Goal: Task Accomplishment & Management: Use online tool/utility

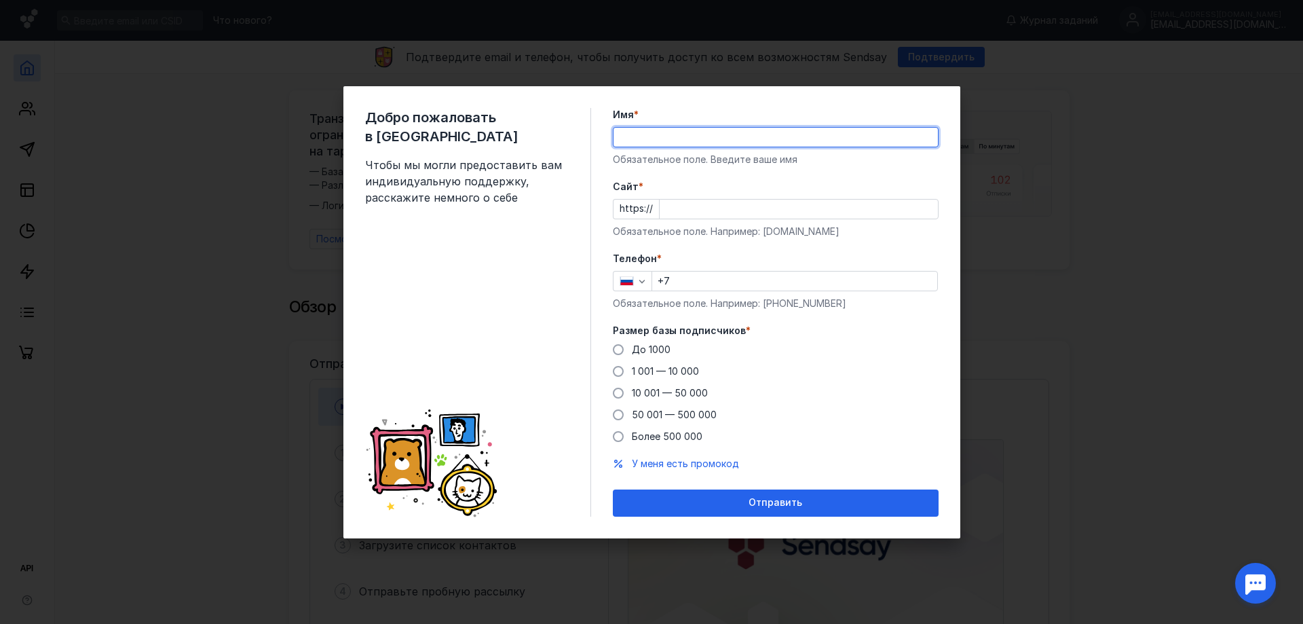
click at [673, 138] on input "Имя *" at bounding box center [776, 137] width 324 height 19
type input "[PERSON_NAME]"
click at [693, 292] on div "Телефон * +7 Обязательное поле. Например: [PHONE_NUMBER]" at bounding box center [776, 281] width 326 height 58
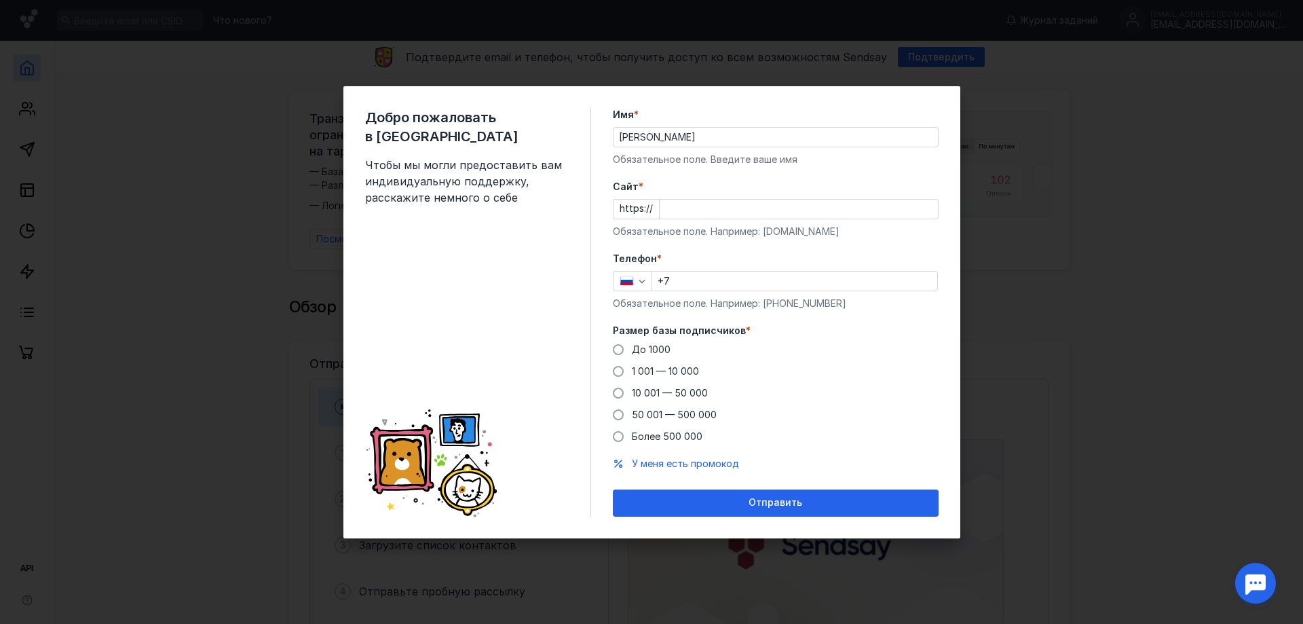
click at [692, 285] on input "+7" at bounding box center [794, 280] width 285 height 19
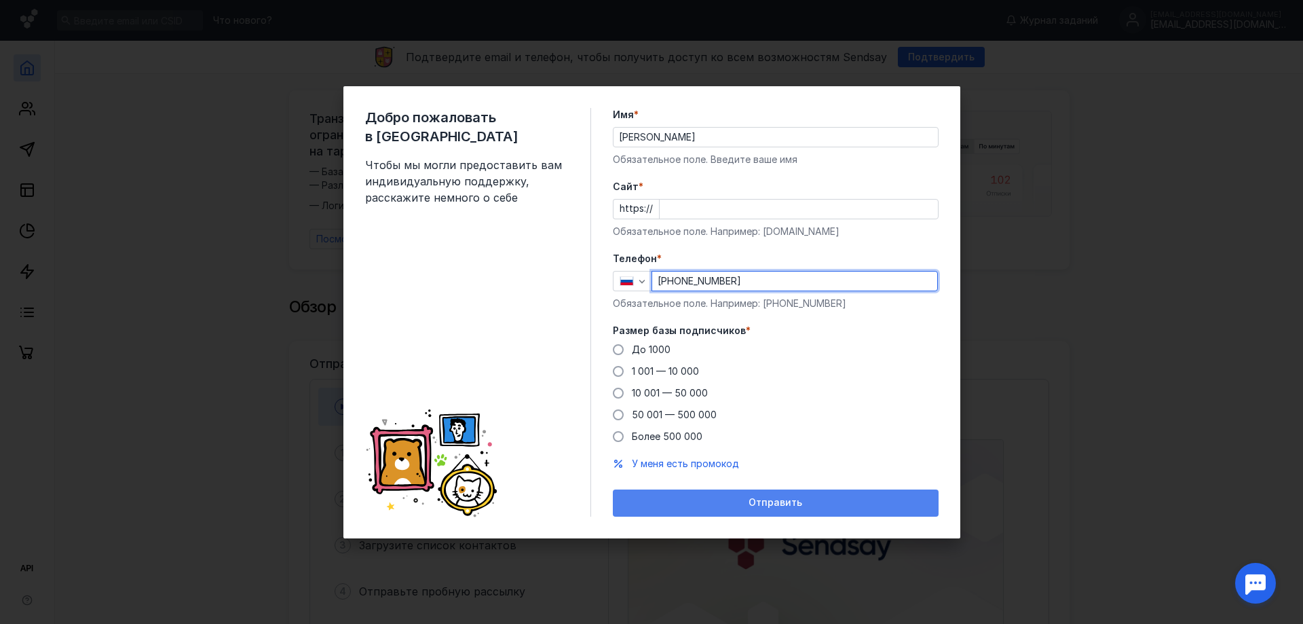
type input "[PHONE_NUMBER]"
click at [743, 502] on div "Отправить" at bounding box center [776, 503] width 312 height 12
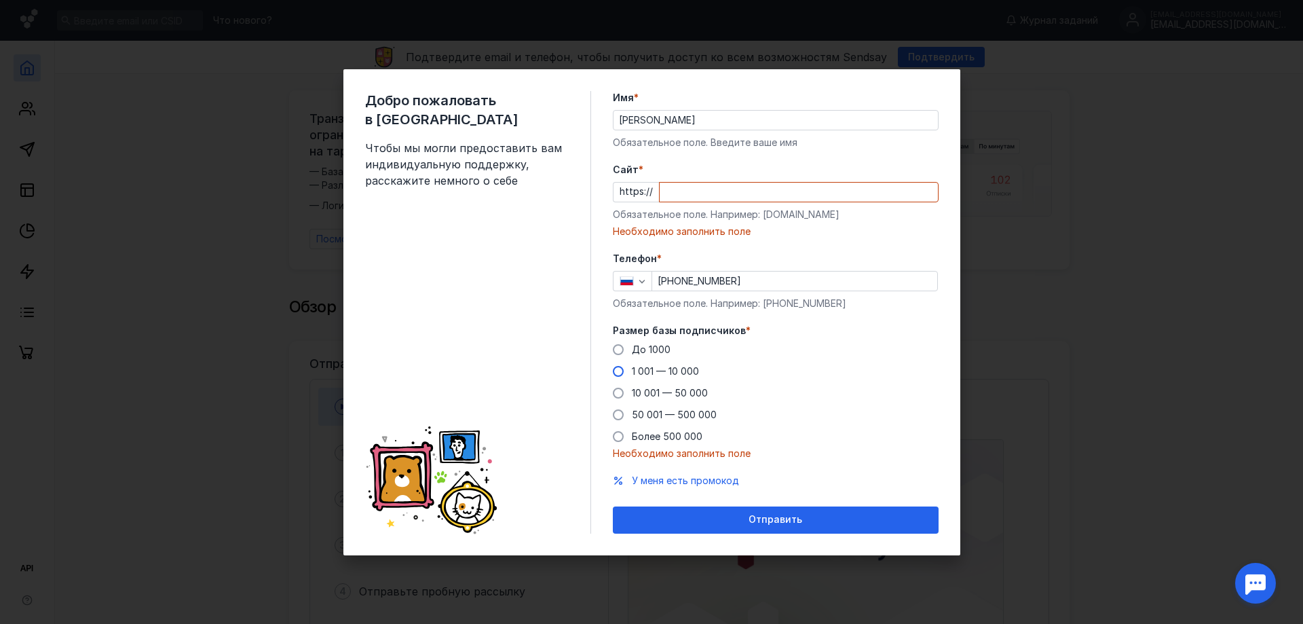
click at [618, 375] on span at bounding box center [618, 371] width 11 height 11
click at [0, 0] on input "1 001 — 10 000" at bounding box center [0, 0] width 0 height 0
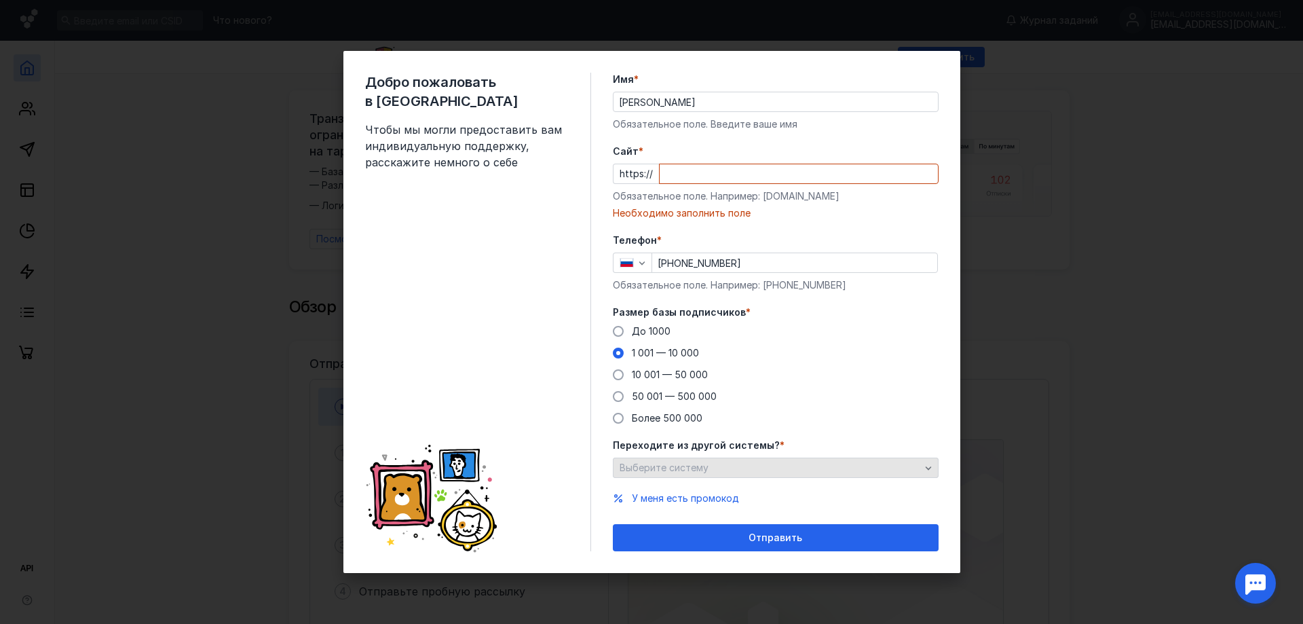
click at [754, 467] on div "Выберите систему" at bounding box center [769, 468] width 307 height 12
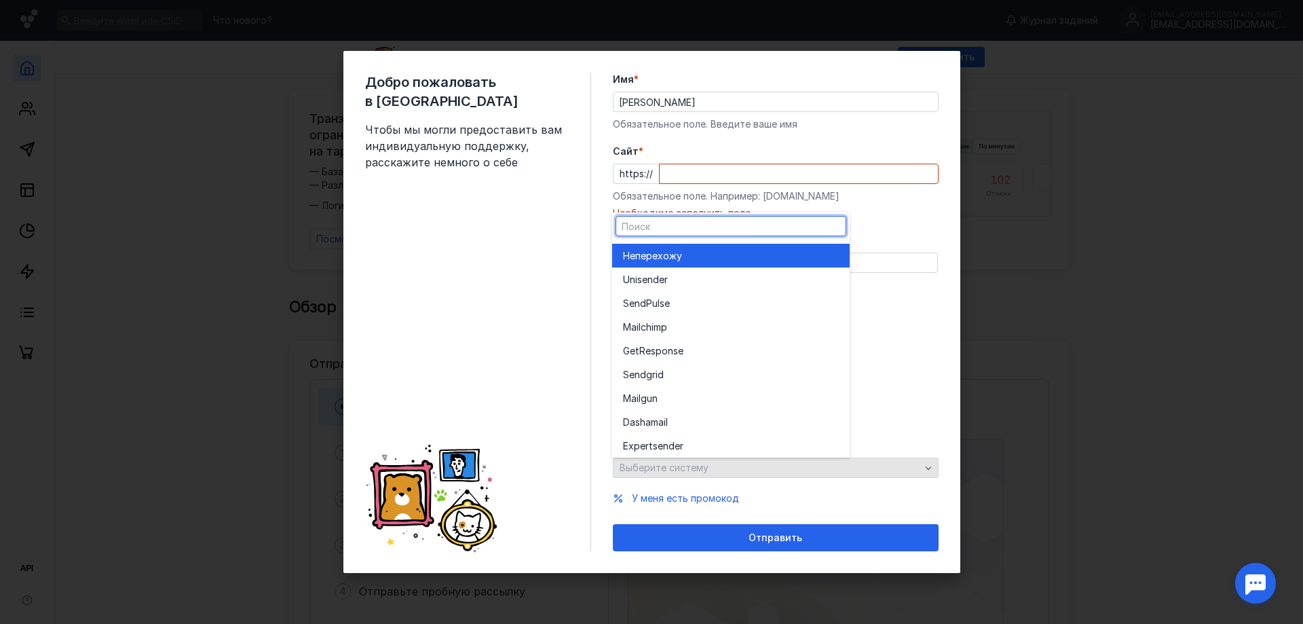
click at [754, 466] on div "Выберите систему" at bounding box center [776, 467] width 326 height 20
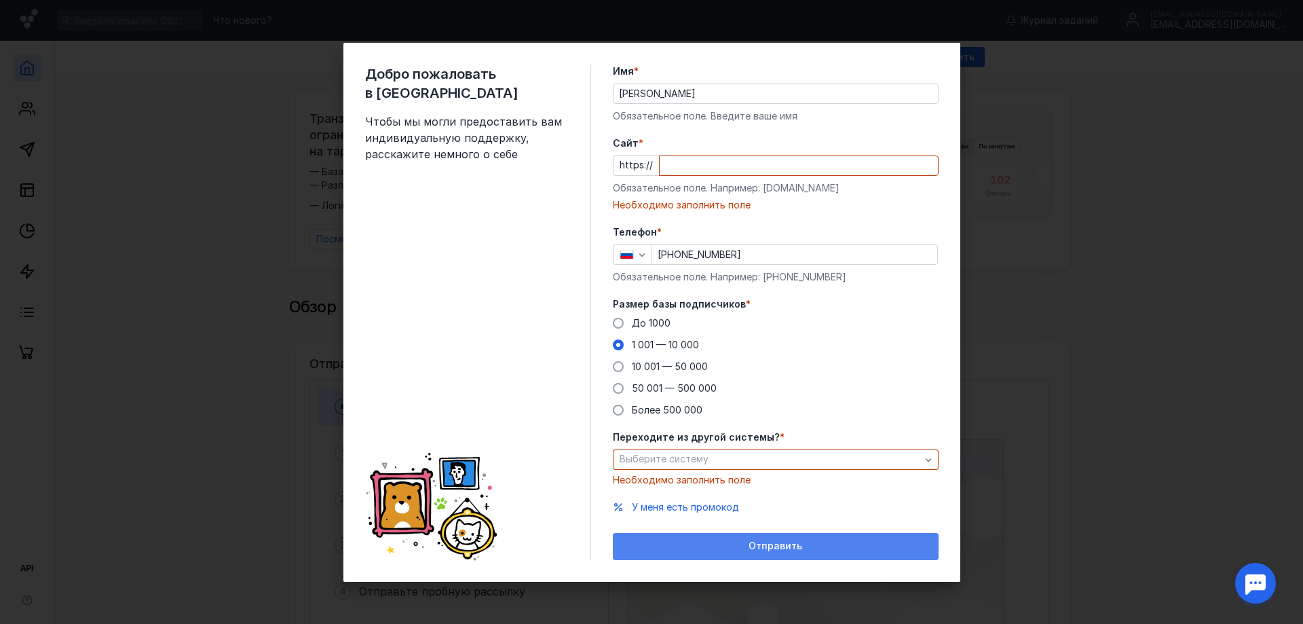
click at [740, 549] on div "Отправить" at bounding box center [776, 546] width 312 height 12
click at [774, 543] on span "Отправить" at bounding box center [776, 546] width 54 height 12
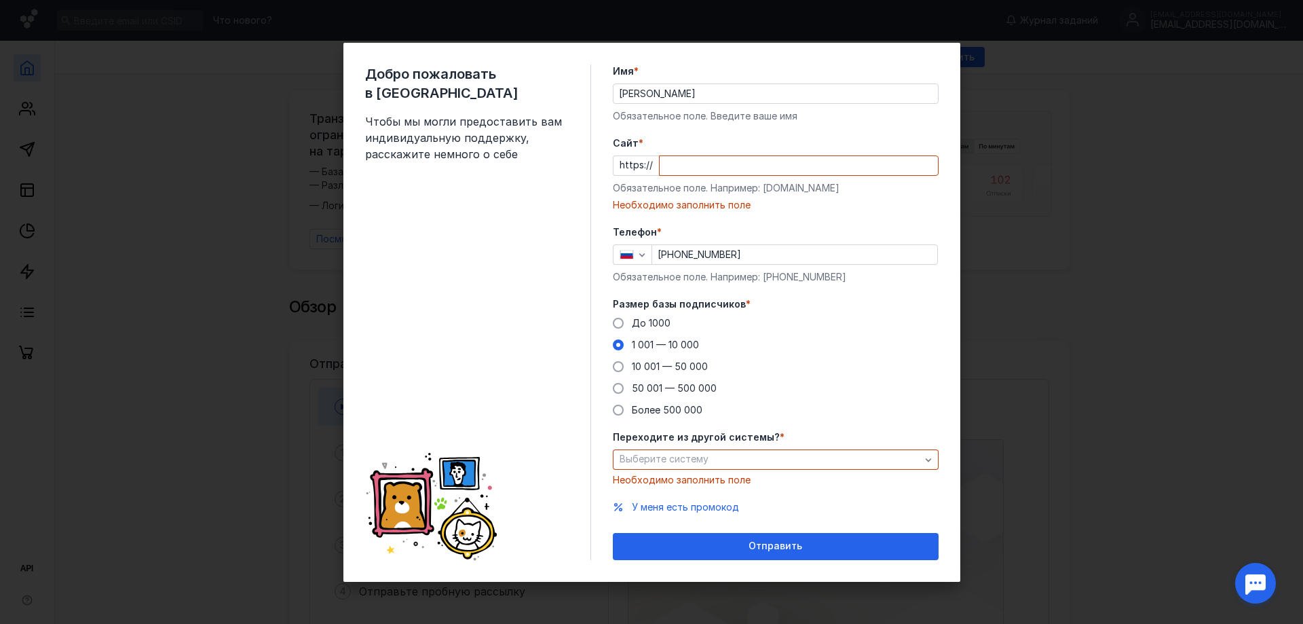
click at [709, 162] on input "Cайт *" at bounding box center [799, 165] width 278 height 19
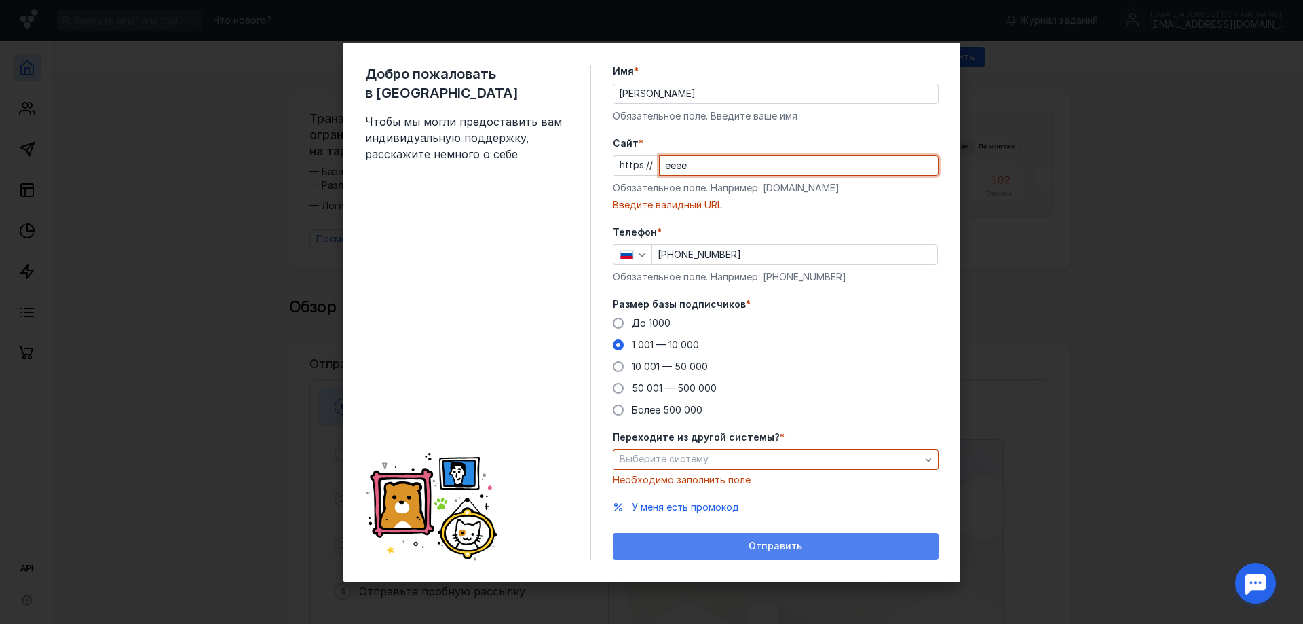
type input "eeee"
click at [776, 543] on span "Отправить" at bounding box center [776, 546] width 54 height 12
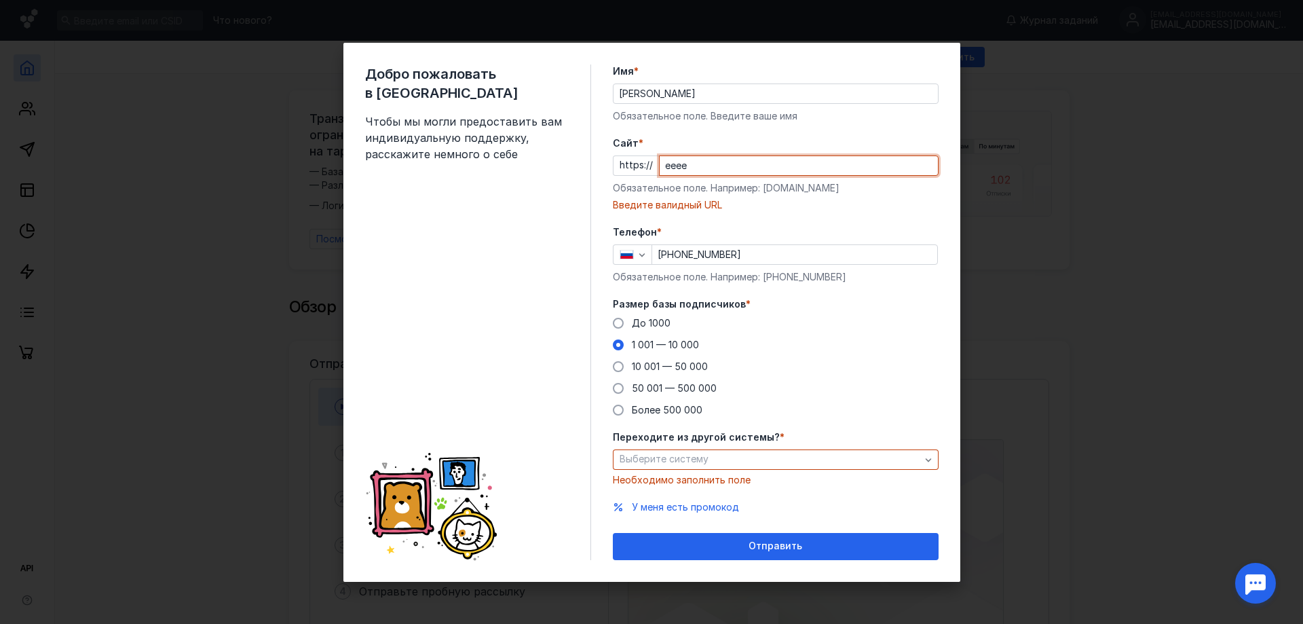
drag, startPoint x: 710, startPoint y: 160, endPoint x: 645, endPoint y: 168, distance: 65.6
click at [645, 168] on div "https:// eeee" at bounding box center [776, 165] width 326 height 20
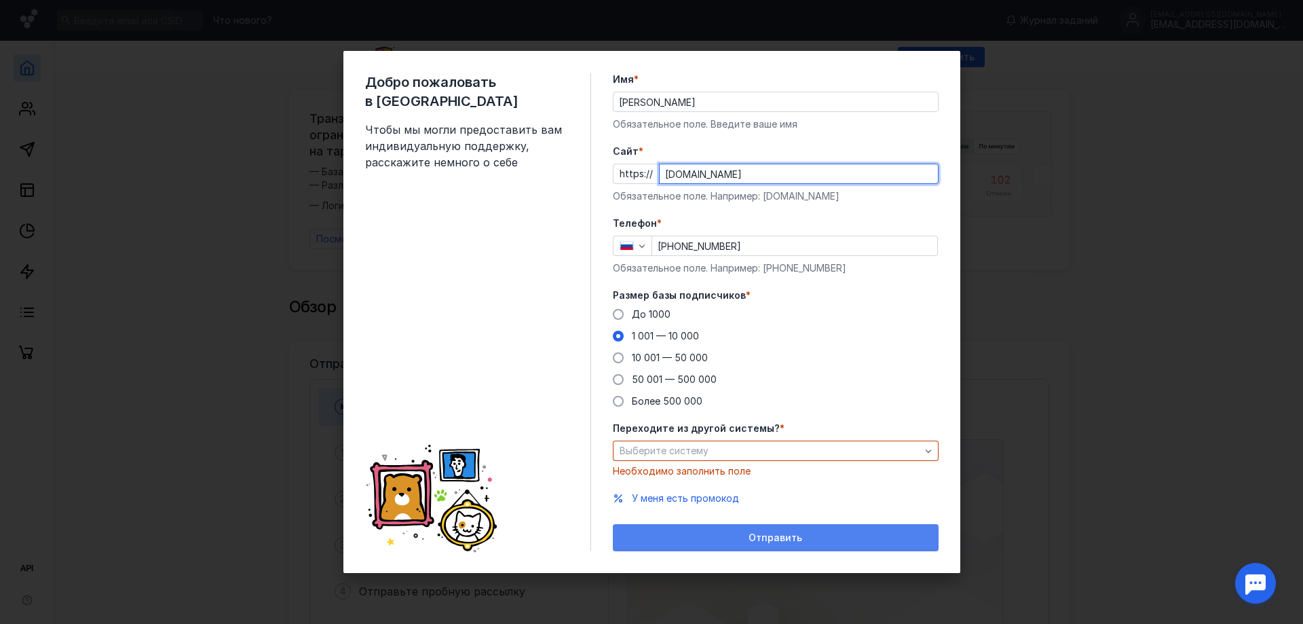
type input "[DOMAIN_NAME]"
click at [769, 537] on span "Отправить" at bounding box center [776, 538] width 54 height 12
click at [777, 542] on span "Отправить" at bounding box center [776, 538] width 54 height 12
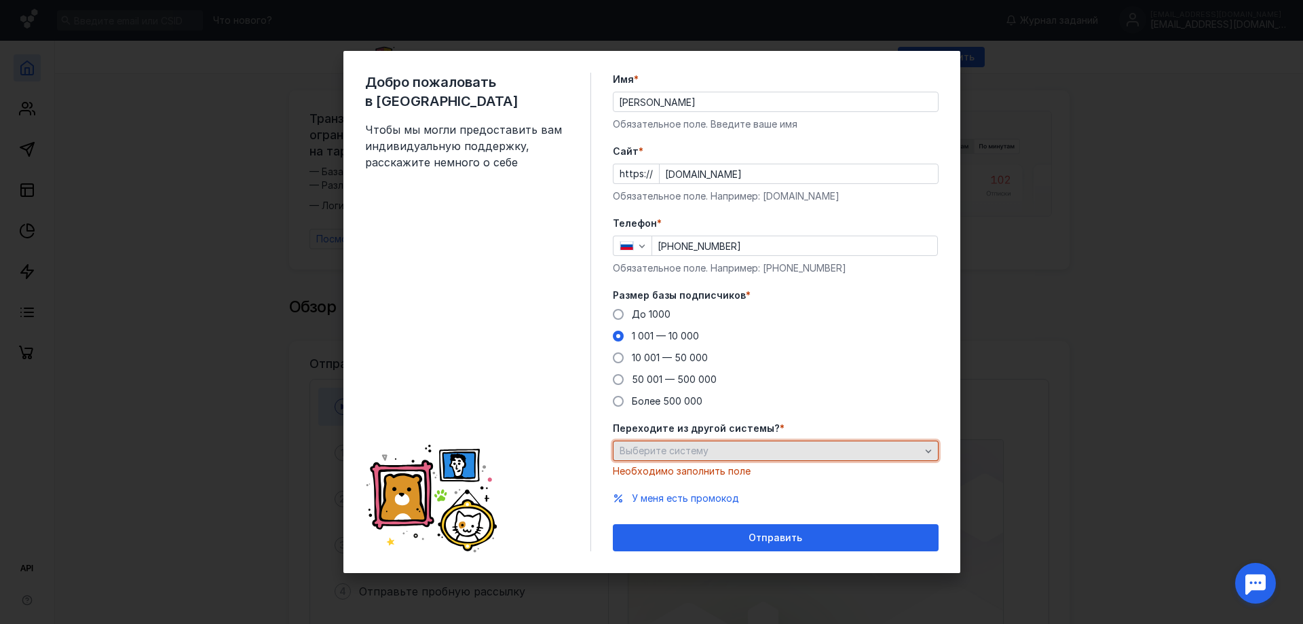
click at [678, 449] on span "Выберите систему" at bounding box center [664, 451] width 89 height 12
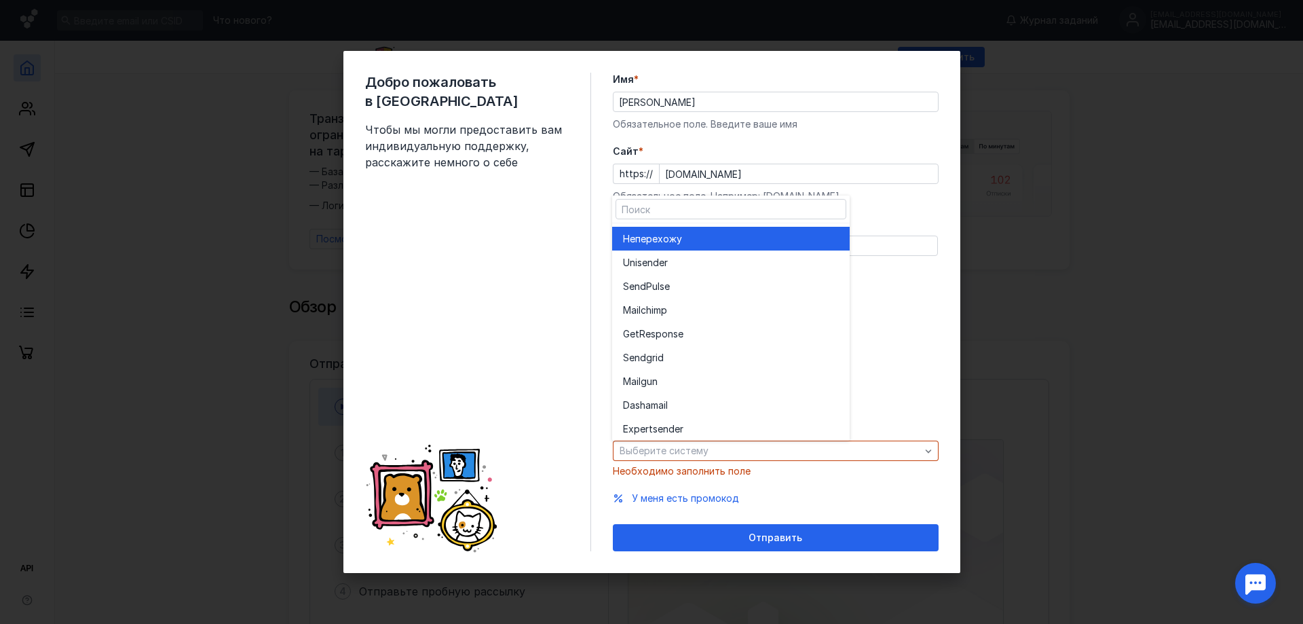
click at [660, 238] on span "перехожу" at bounding box center [658, 239] width 47 height 14
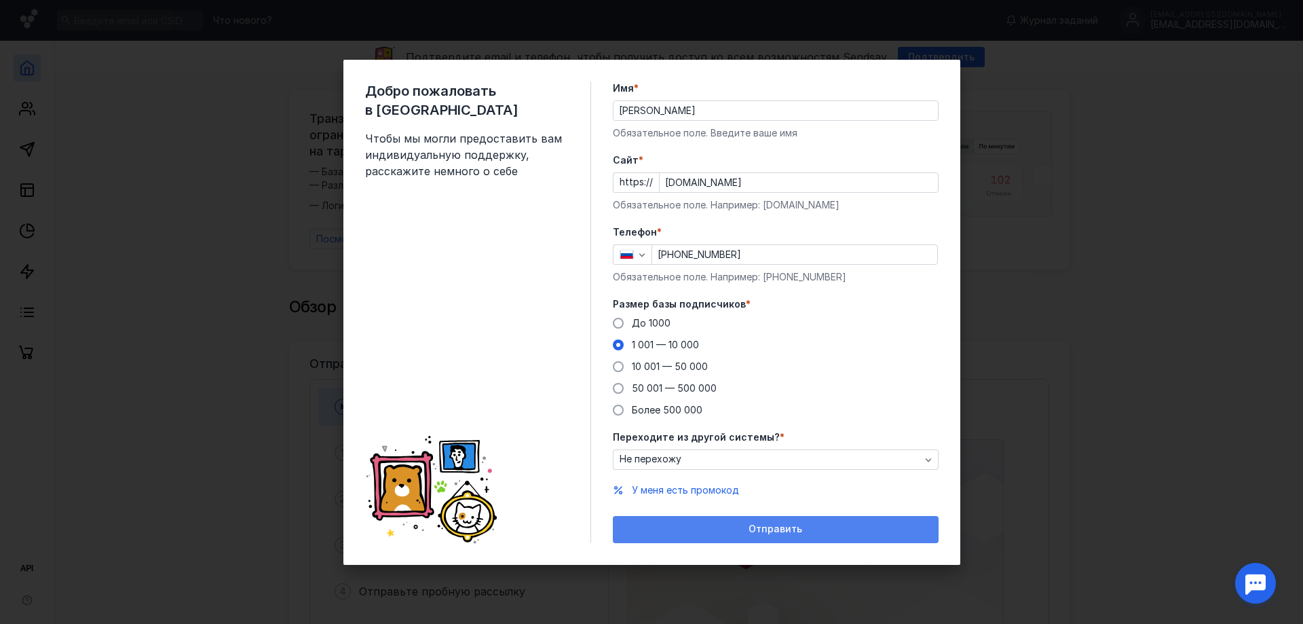
click at [747, 540] on div "Отправить" at bounding box center [776, 529] width 326 height 27
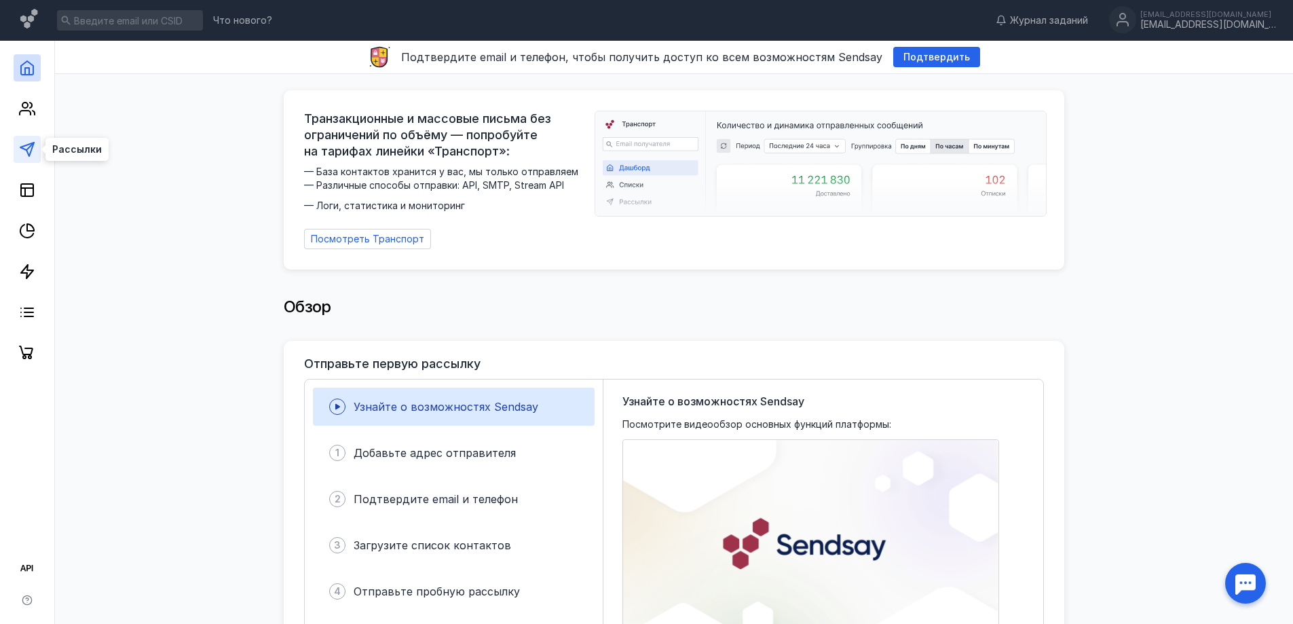
click at [20, 149] on icon at bounding box center [27, 149] width 16 height 16
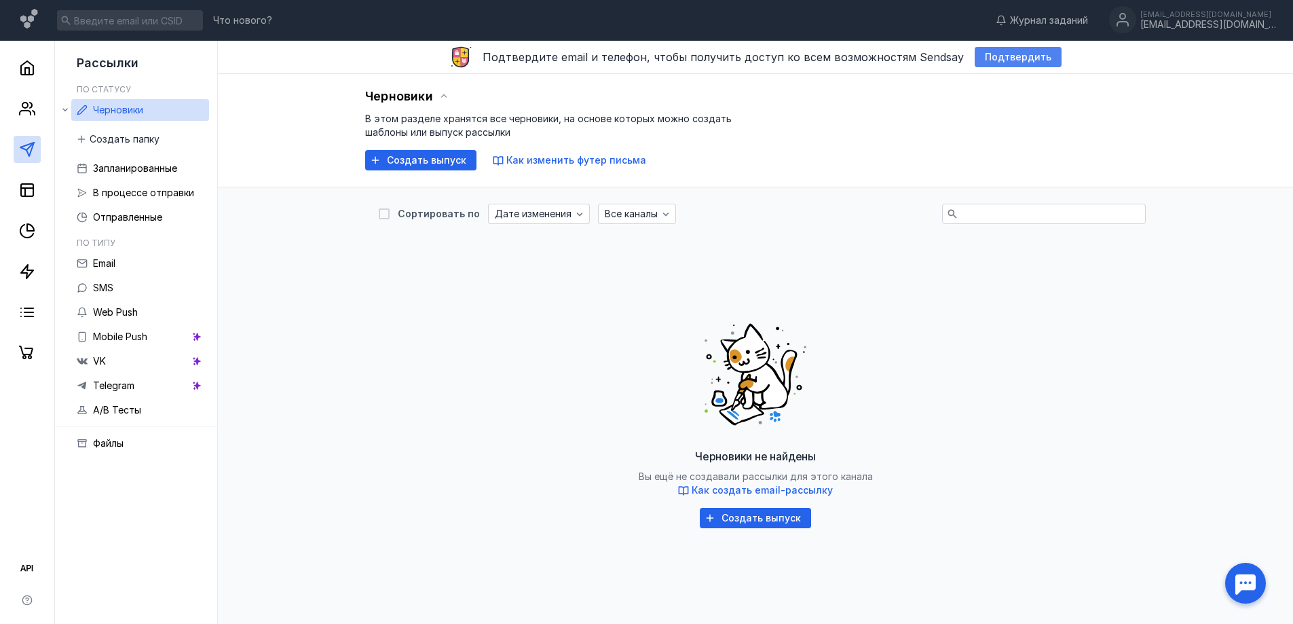
click at [1004, 54] on span "Подтвердить" at bounding box center [1018, 58] width 67 height 12
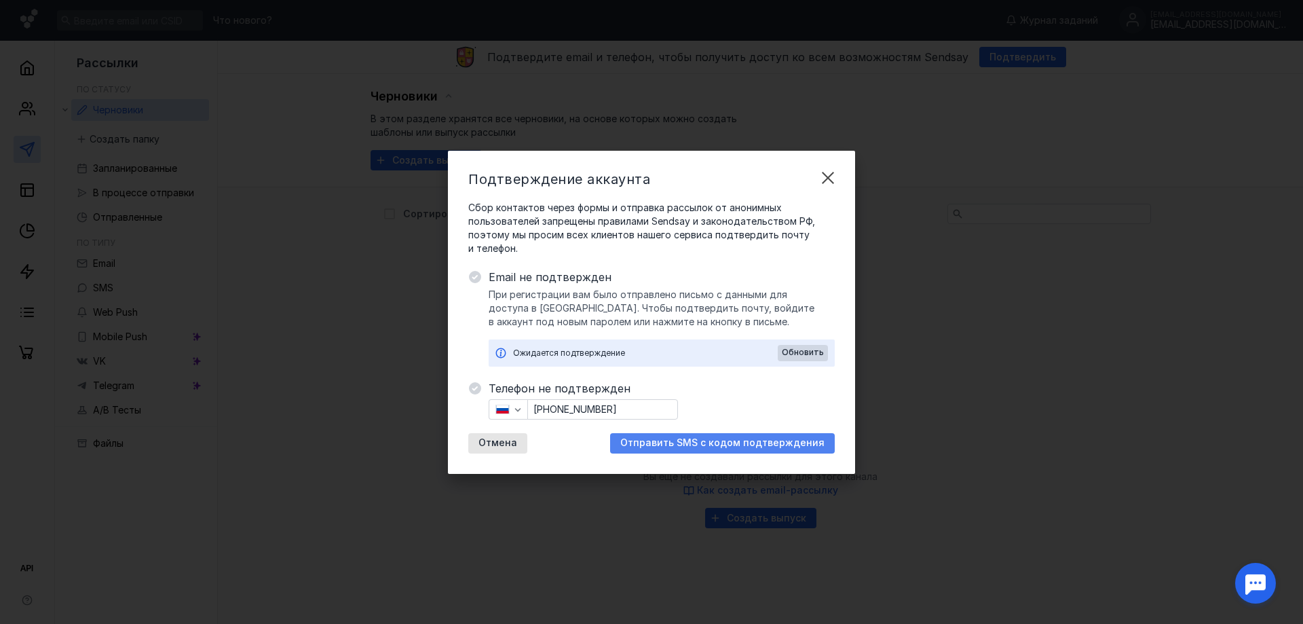
click at [712, 448] on span "Отправить SMS с кодом подтверждения" at bounding box center [722, 443] width 204 height 12
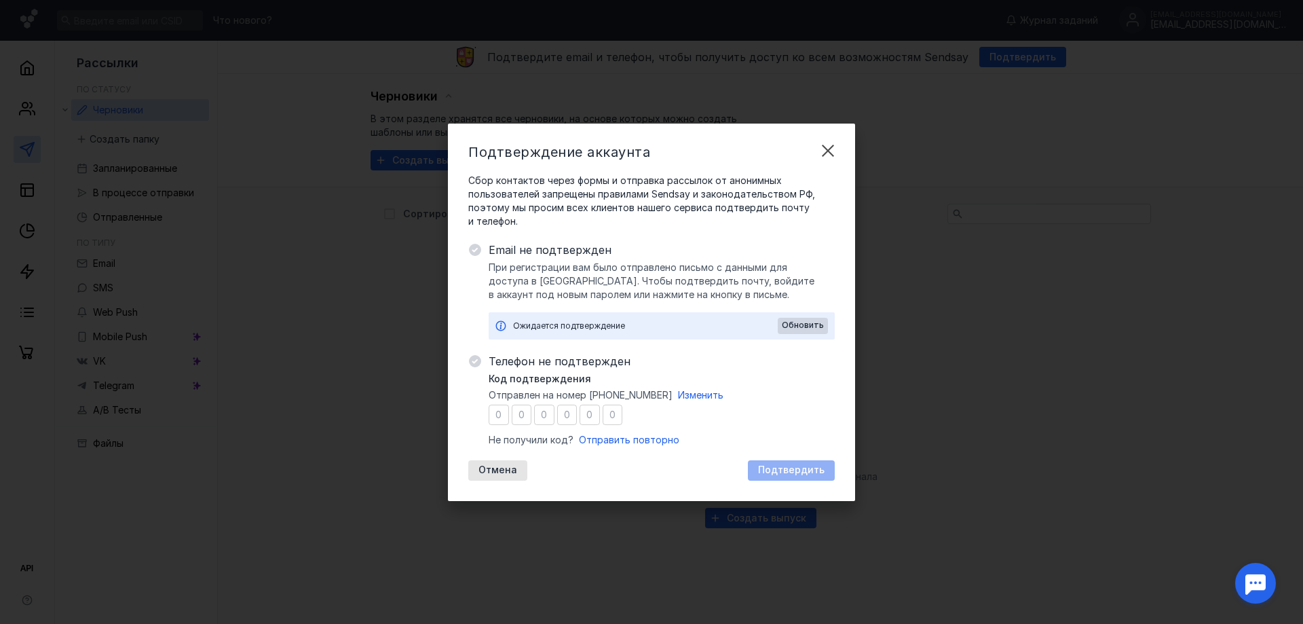
type input "8"
type input "4"
type input "9"
type input "5"
type input "9"
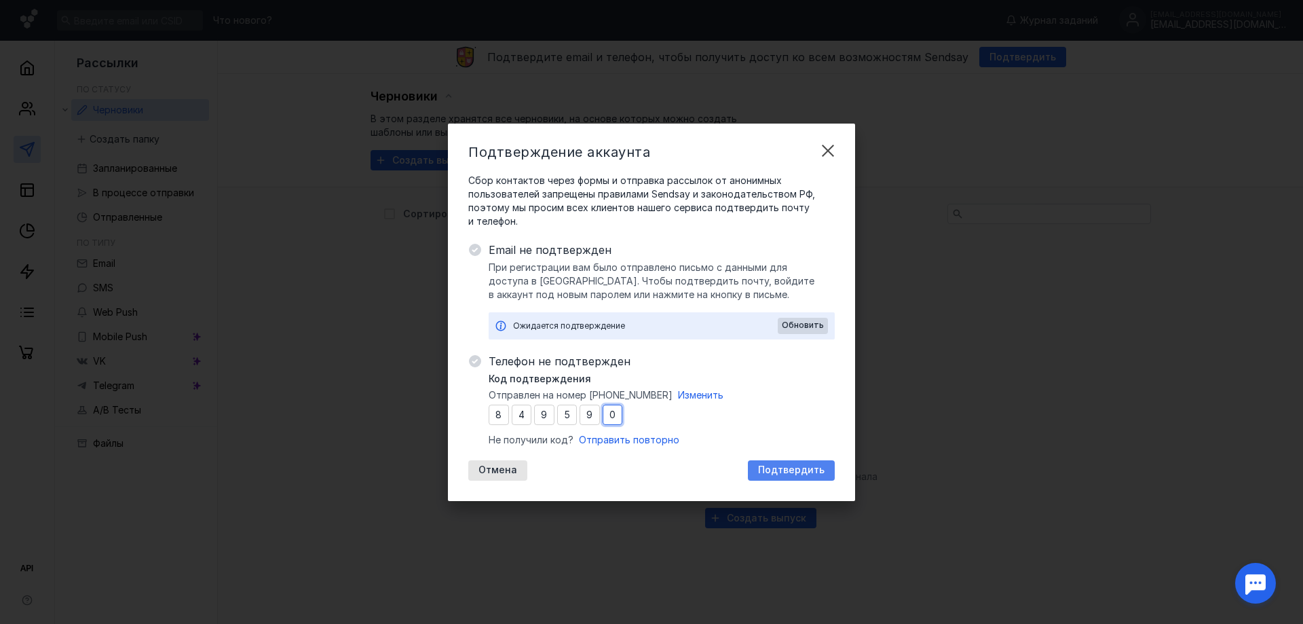
type input "0"
click at [785, 476] on div "Подтвердить" at bounding box center [791, 470] width 87 height 20
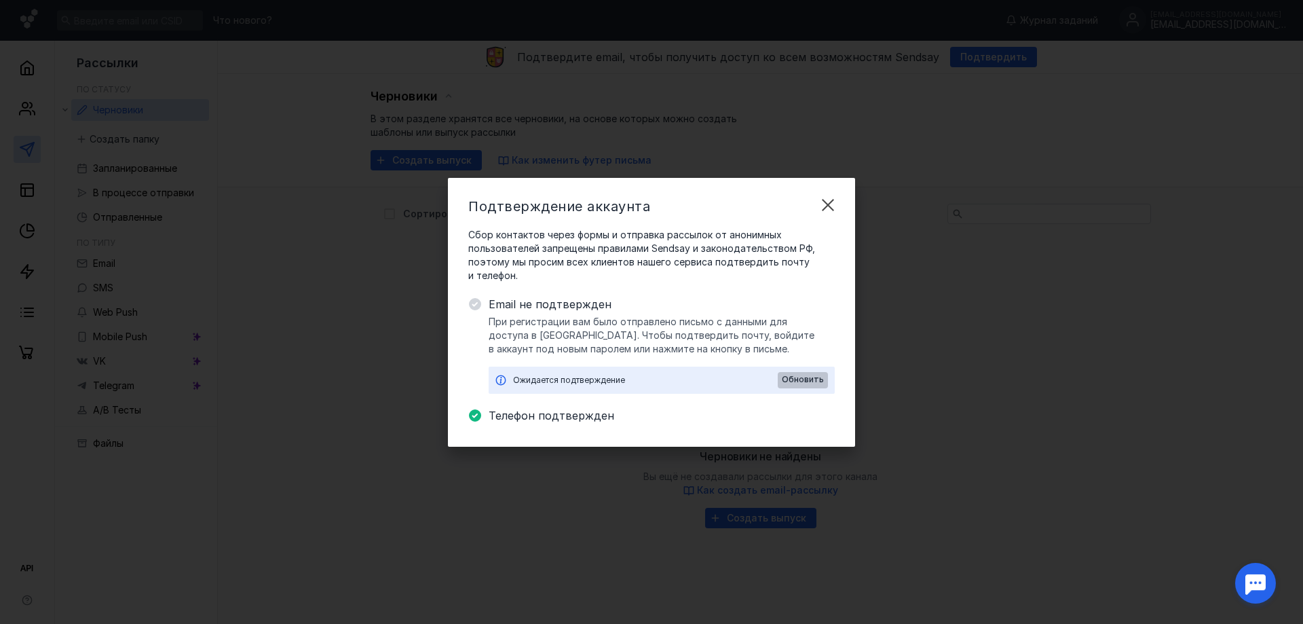
click at [808, 377] on span "Обновить" at bounding box center [803, 380] width 42 height 10
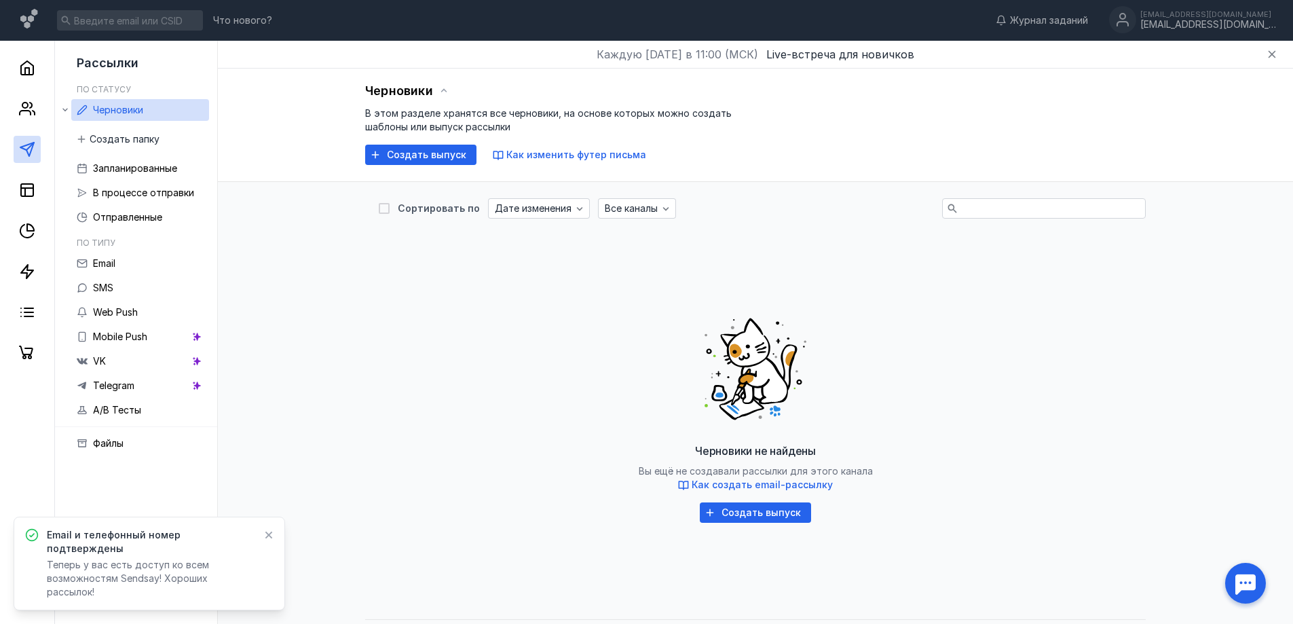
click at [268, 539] on icon at bounding box center [268, 534] width 7 height 7
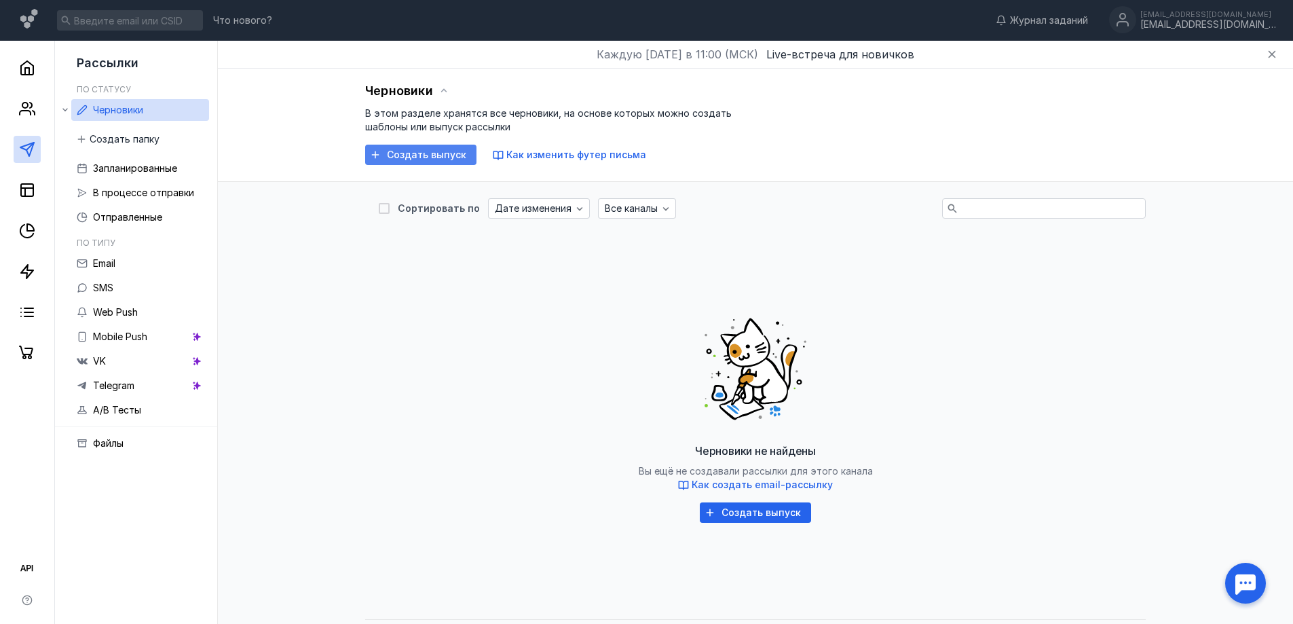
click at [418, 151] on span "Создать выпуск" at bounding box center [426, 155] width 79 height 12
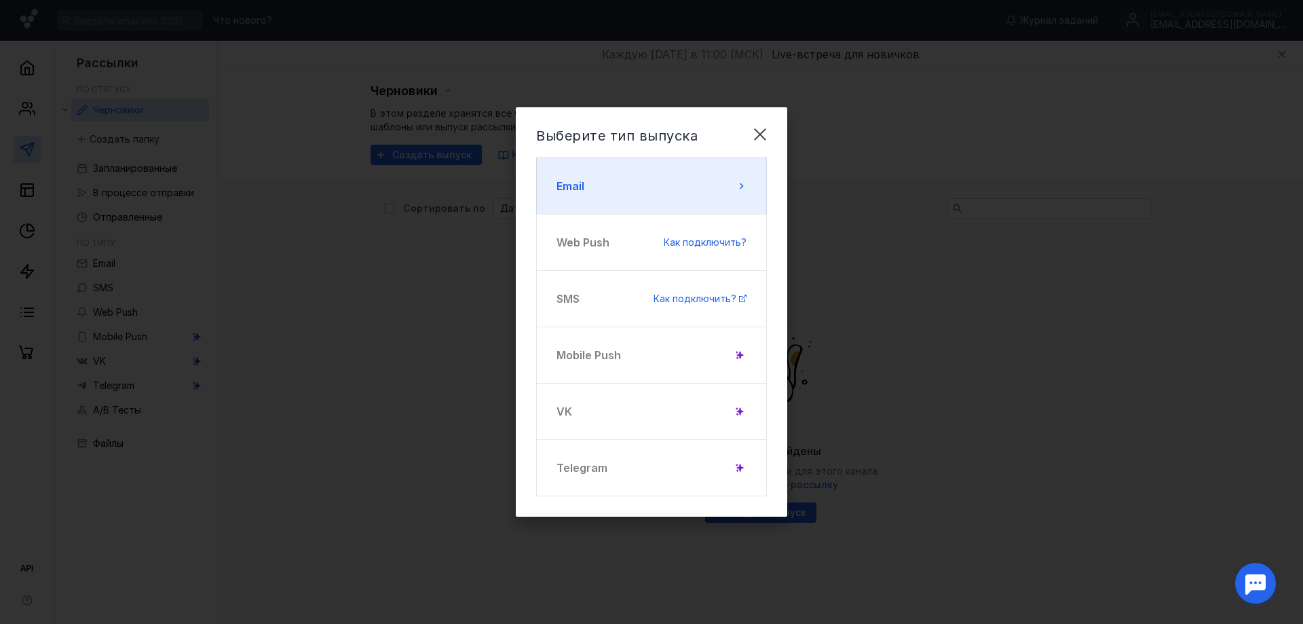
click at [657, 175] on button "Email" at bounding box center [651, 185] width 231 height 57
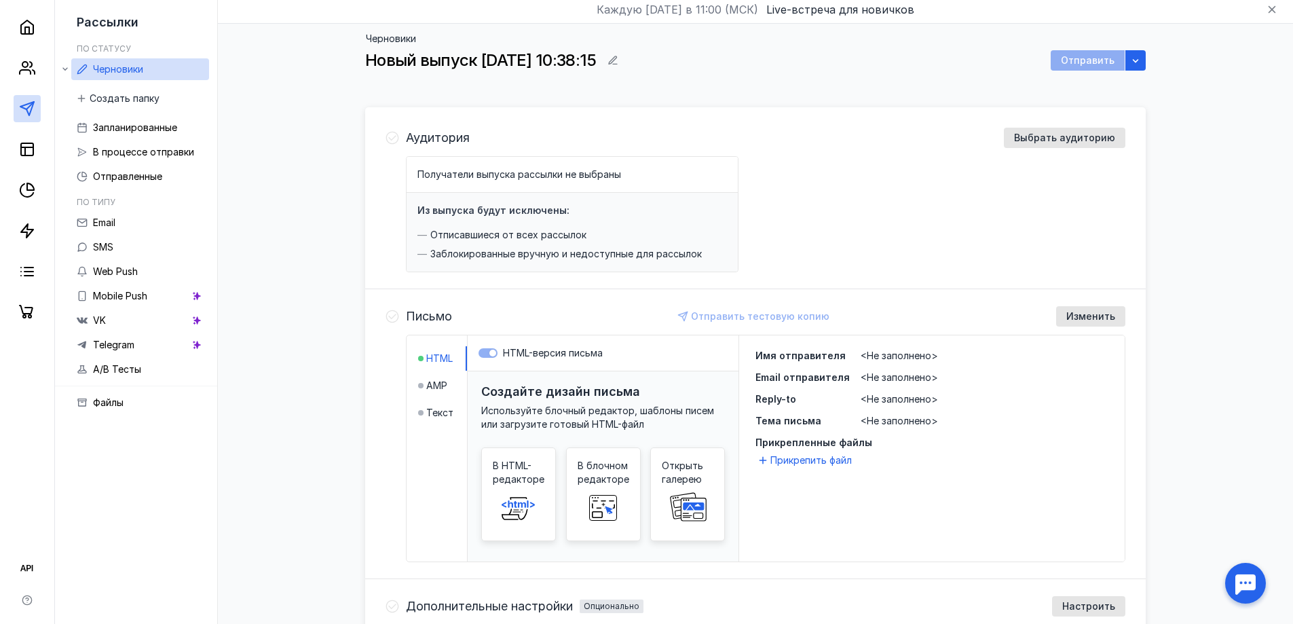
scroll to position [68, 0]
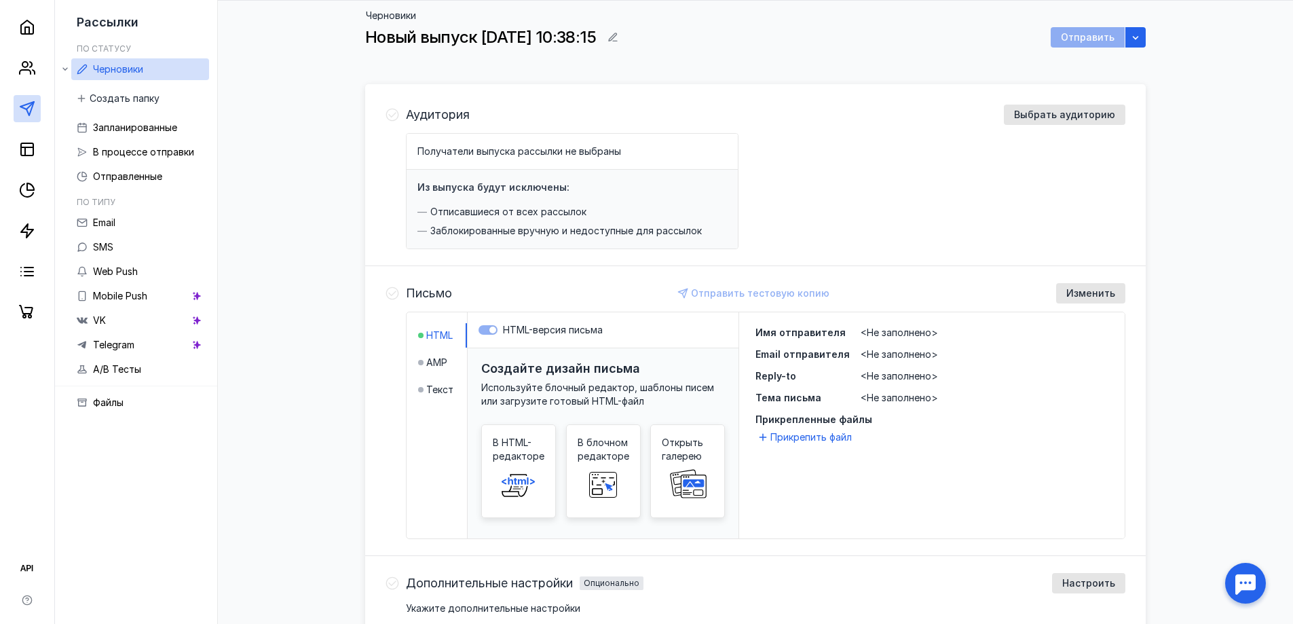
click at [530, 364] on h3 "Создайте дизайн письма" at bounding box center [560, 368] width 159 height 14
click at [426, 332] on span "HTML" at bounding box center [439, 335] width 26 height 14
click at [868, 463] on div "Имя отправителя <Не заполнено> Email отправителя <Не заполнено> Reply-to <Не за…" at bounding box center [931, 392] width 385 height 160
click at [1071, 293] on span "Изменить" at bounding box center [1090, 294] width 49 height 12
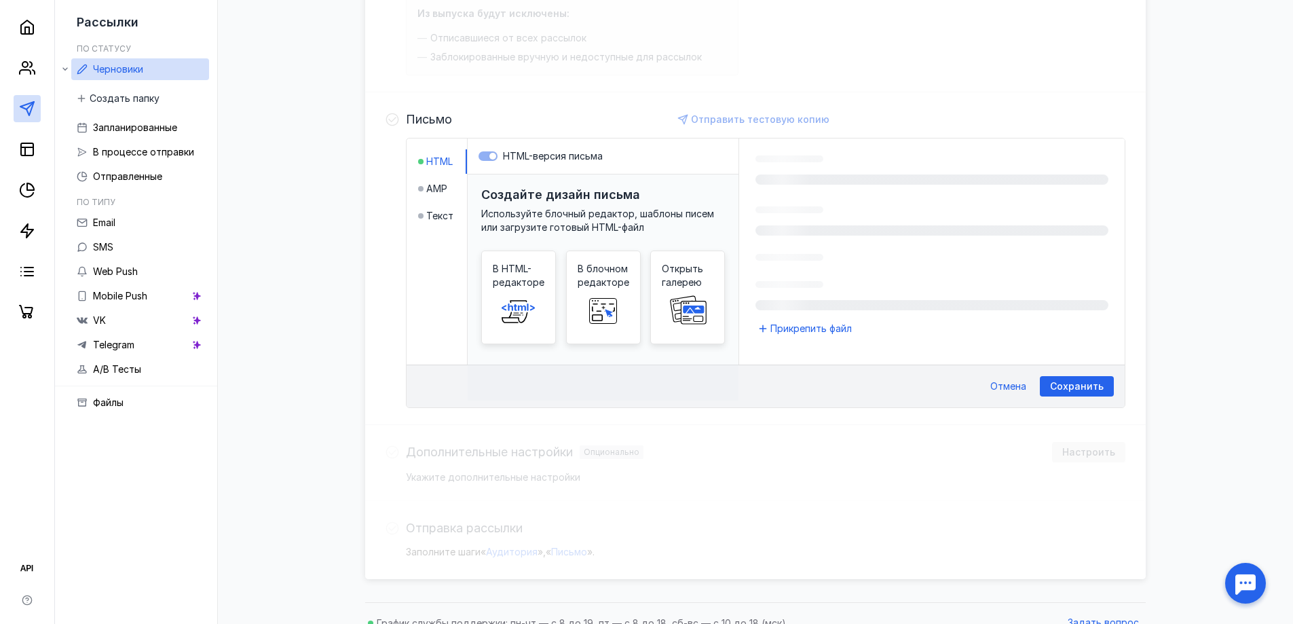
scroll to position [261, 0]
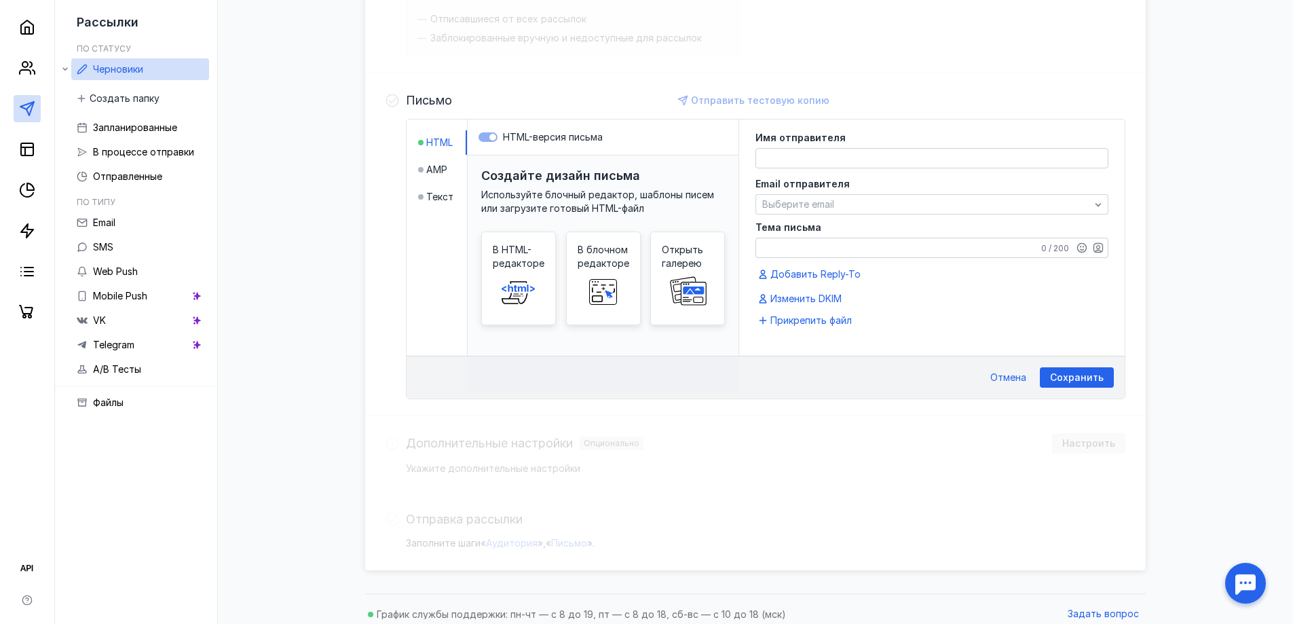
click at [516, 184] on div "Создайте дизайн письма Используйте блочный редактор, шаблоны писем или загрузит…" at bounding box center [603, 273] width 271 height 236
click at [604, 182] on h3 "Создайте дизайн письма" at bounding box center [560, 175] width 159 height 14
click at [626, 276] on div "В блочном редакторе" at bounding box center [603, 278] width 75 height 94
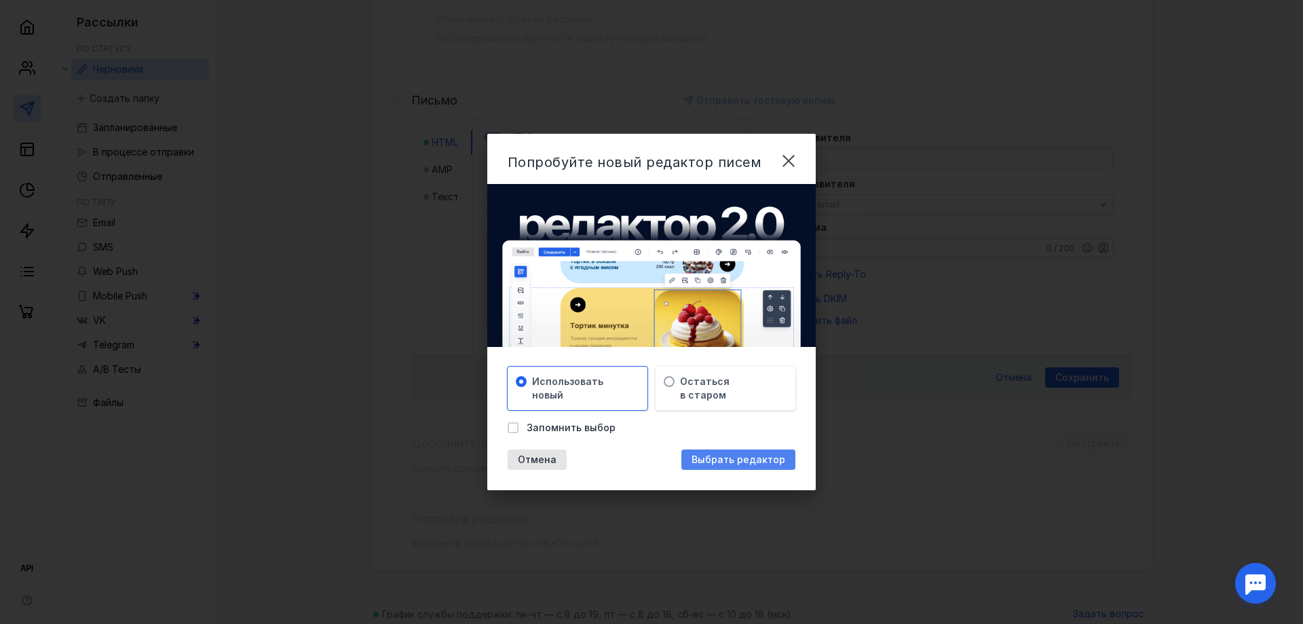
click at [738, 461] on span "Выбрать редактор" at bounding box center [739, 460] width 94 height 12
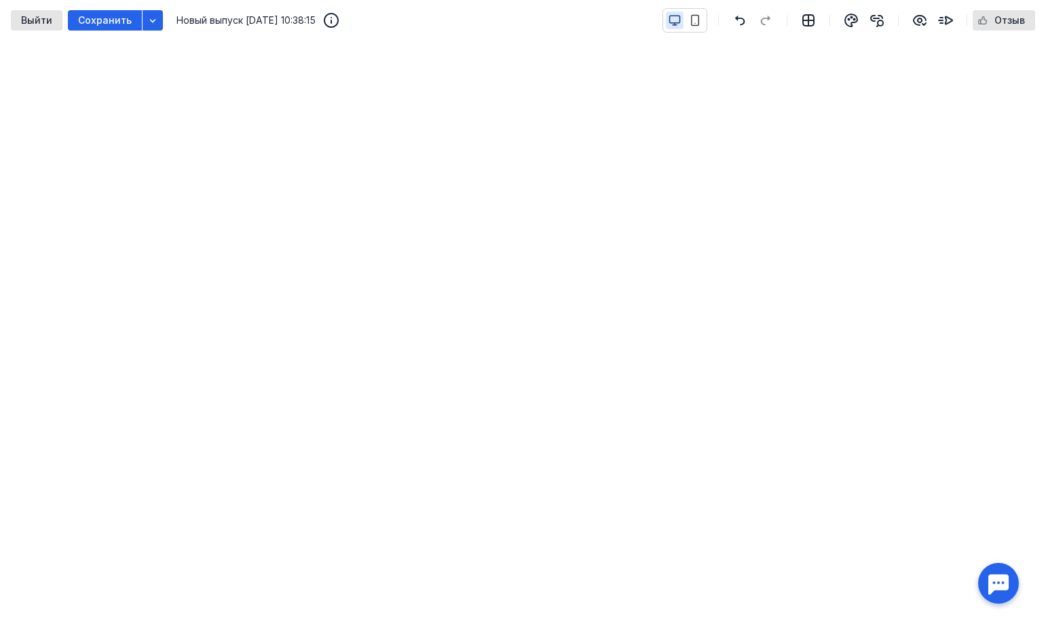
click at [394, 39] on div "Выйти Сохранить Новый выпуск [DATE] 10:38:15 Отзыв" at bounding box center [523, 20] width 1046 height 41
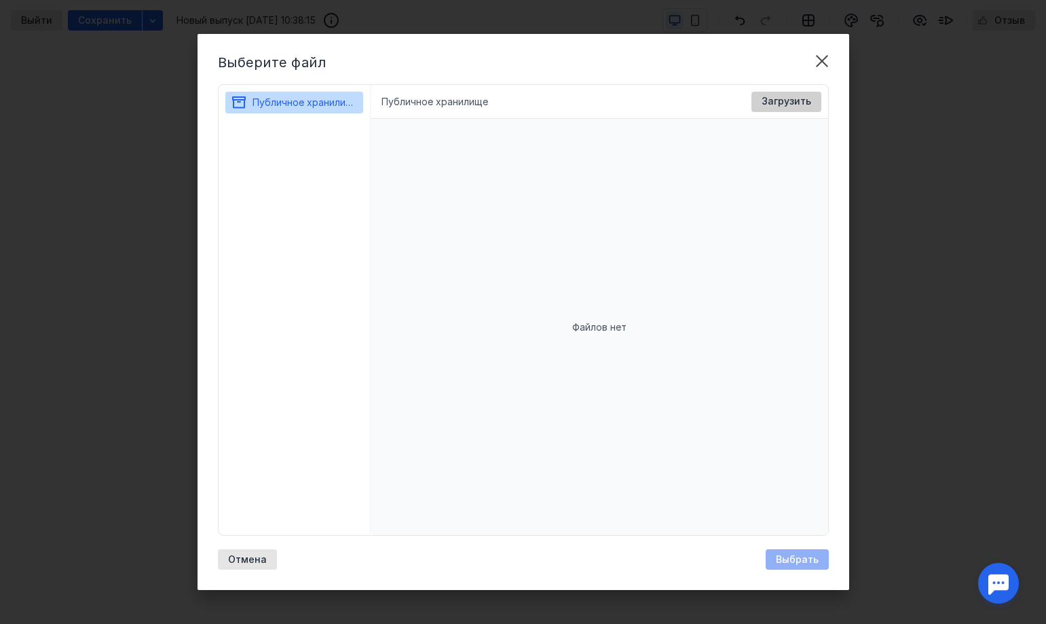
click at [800, 104] on span "Загрузить" at bounding box center [786, 102] width 50 height 12
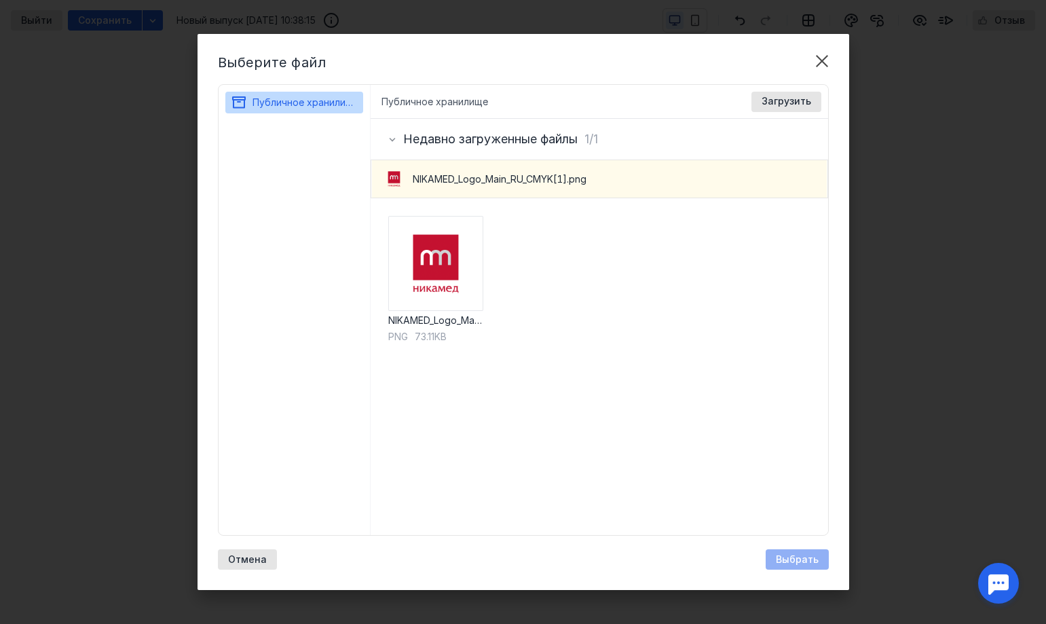
click at [502, 174] on span "NIKAMED_Logo_Main_RU_CMYK[1].png" at bounding box center [500, 179] width 174 height 14
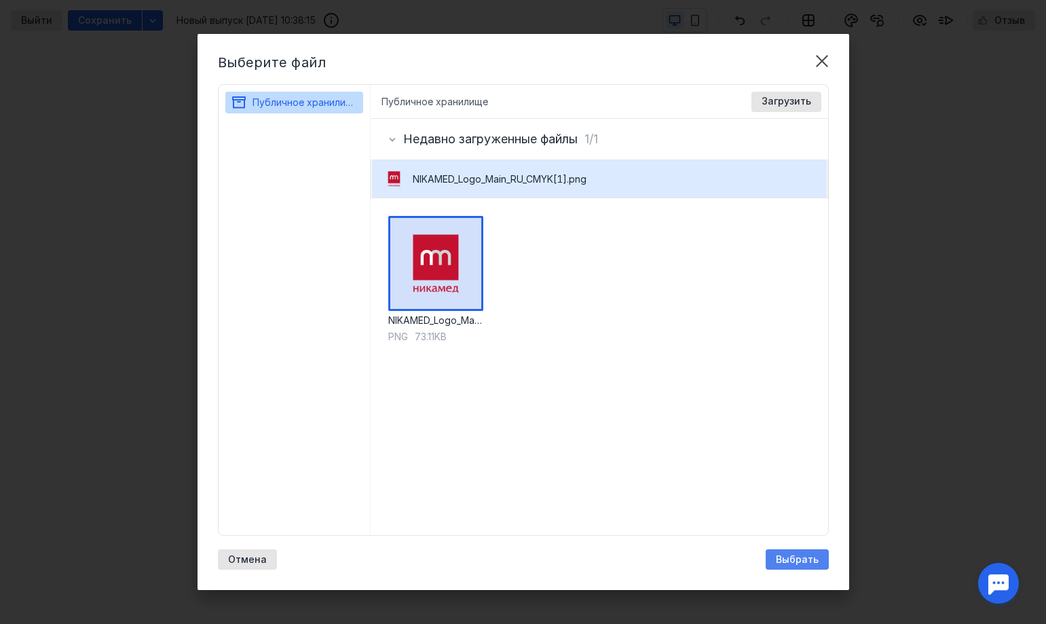
click at [822, 555] on div "Выбрать" at bounding box center [797, 560] width 56 height 12
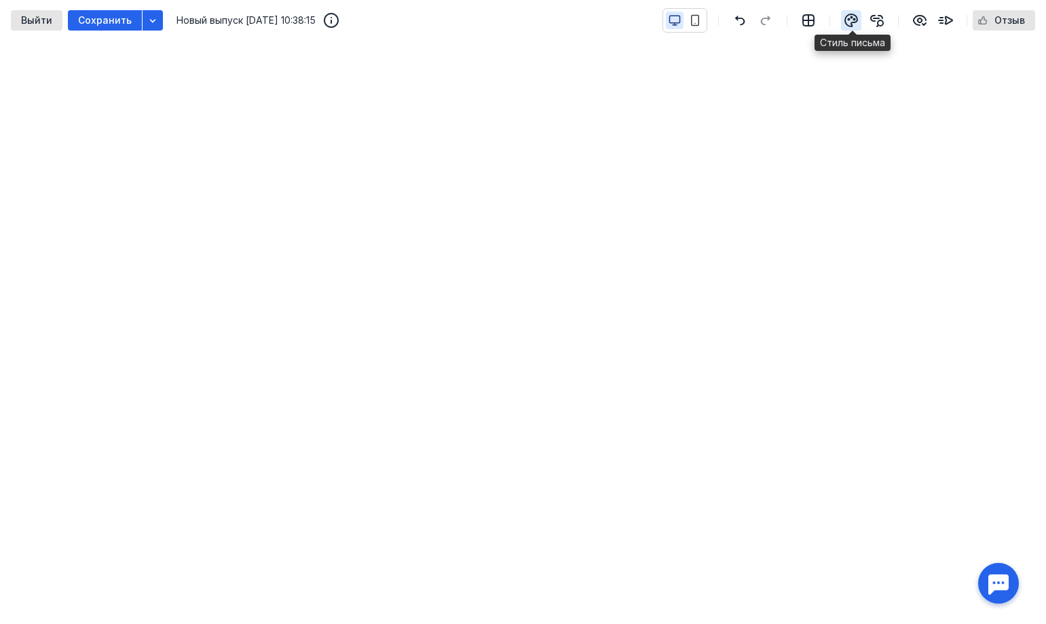
click at [858, 20] on icon "button" at bounding box center [851, 20] width 16 height 16
click at [527, 39] on div "Выйти Сохранить Новый выпуск [DATE] 10:38:15 Отзыв" at bounding box center [523, 20] width 1046 height 41
click at [857, 18] on icon "button" at bounding box center [851, 20] width 16 height 16
click at [855, 20] on icon "button" at bounding box center [854, 19] width 1 height 1
click at [852, 18] on icon "button" at bounding box center [851, 17] width 1 height 1
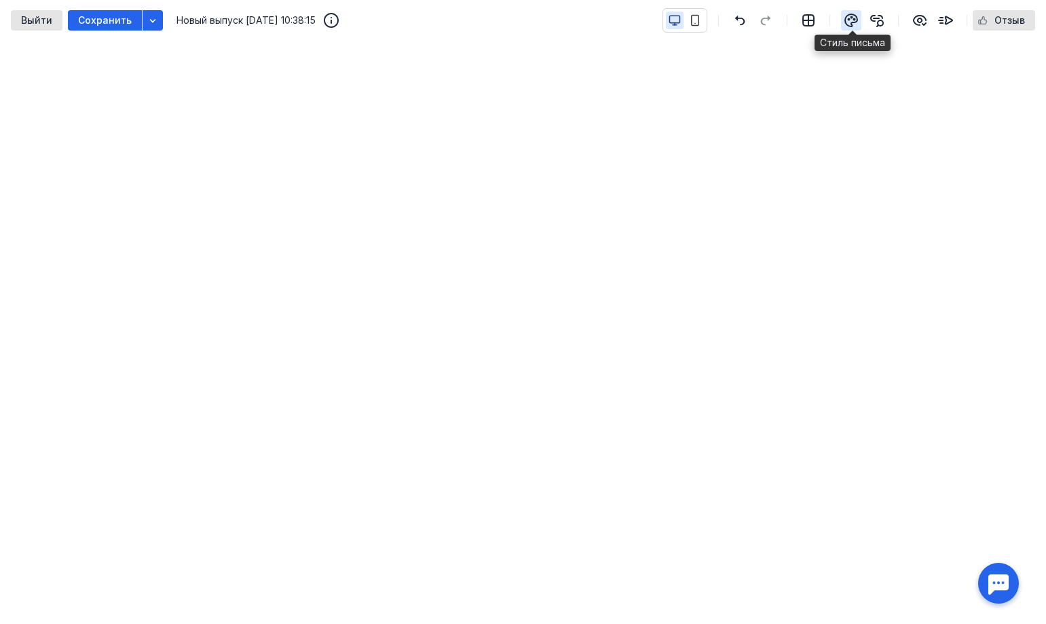
click at [847, 17] on icon "button" at bounding box center [851, 20] width 12 height 12
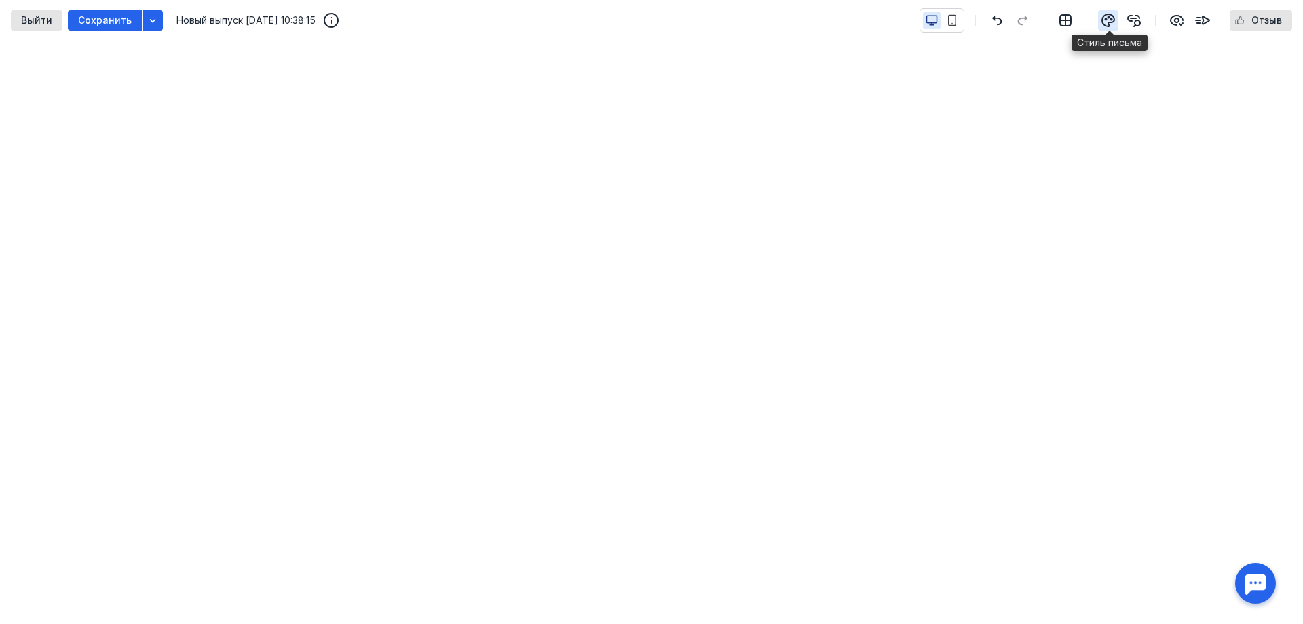
click at [1107, 17] on icon "button" at bounding box center [1108, 20] width 16 height 16
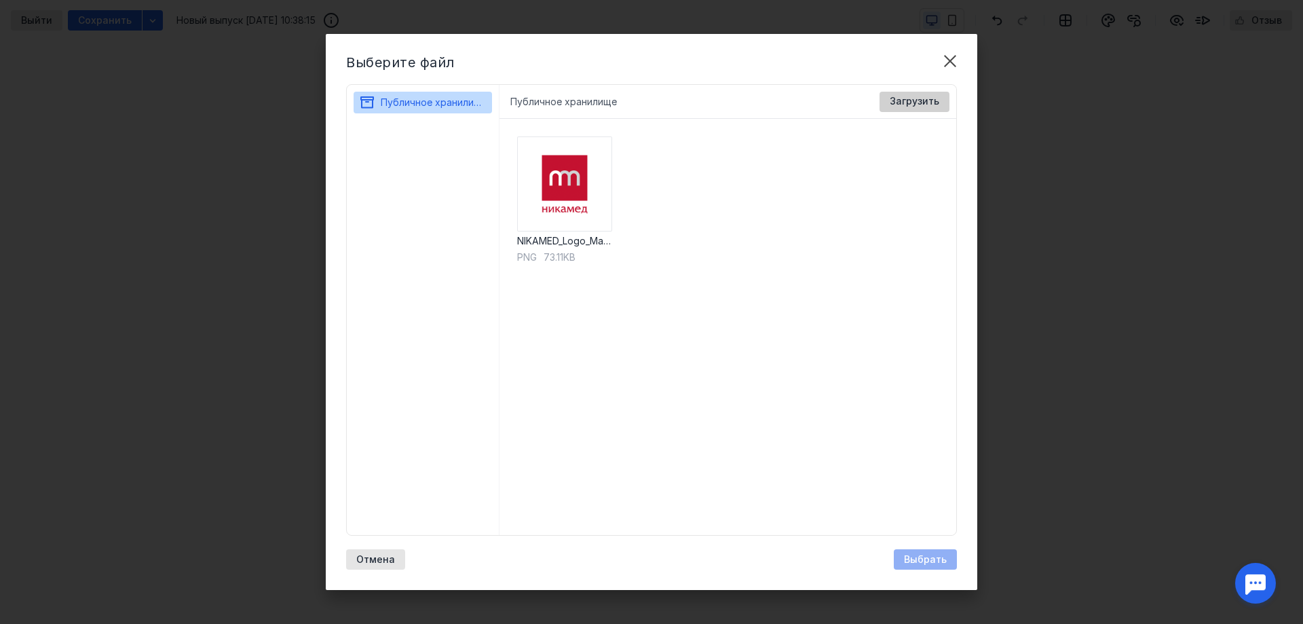
click at [907, 95] on div "Загрузить" at bounding box center [915, 102] width 70 height 20
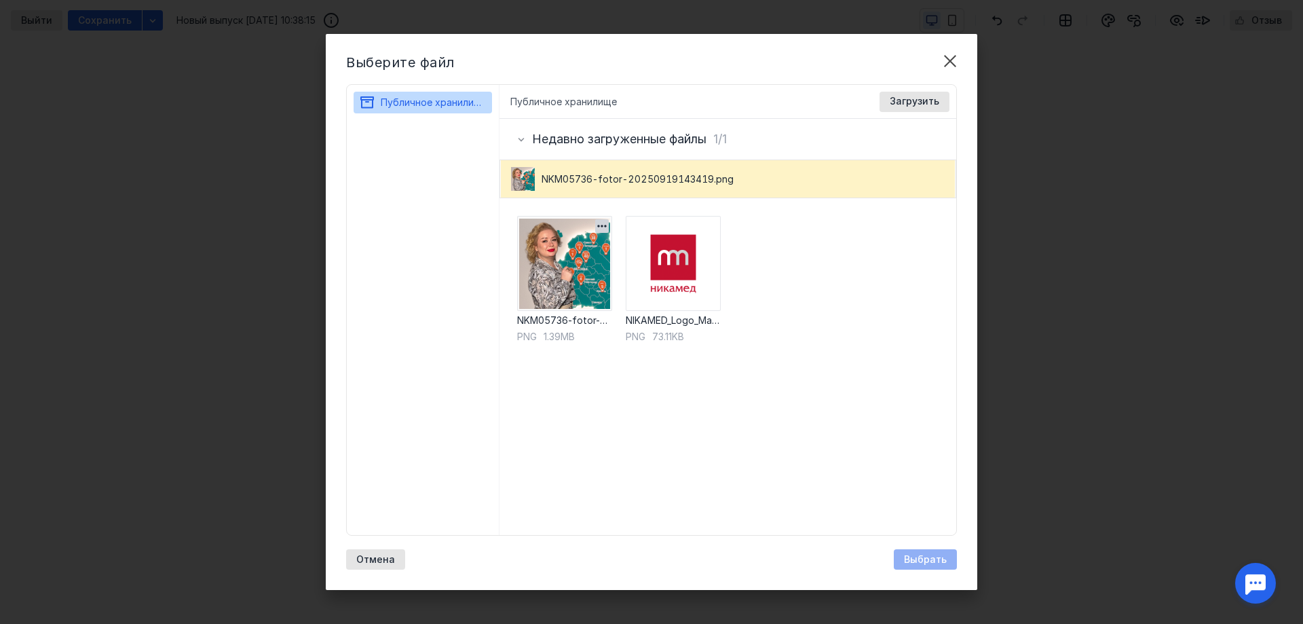
click at [546, 240] on img at bounding box center [564, 263] width 95 height 95
